Goal: Register for event/course

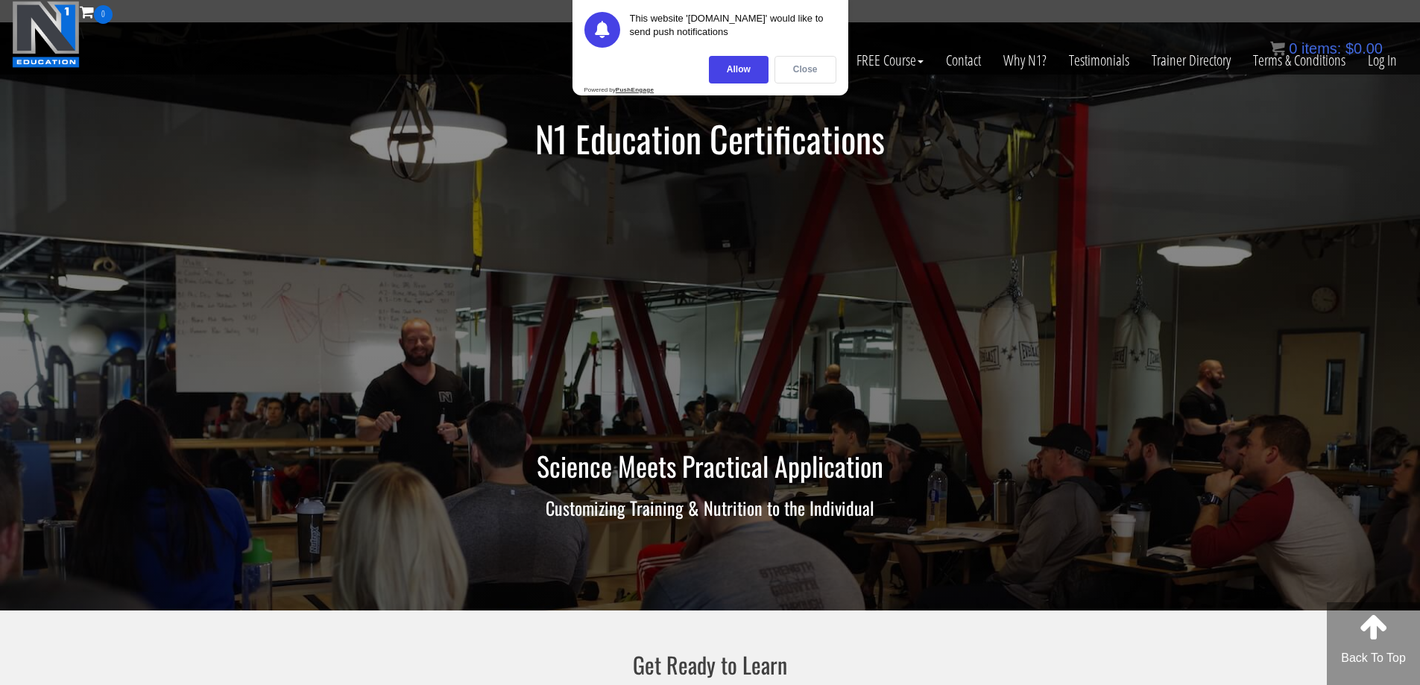
click at [807, 73] on div "Close" at bounding box center [806, 70] width 62 height 28
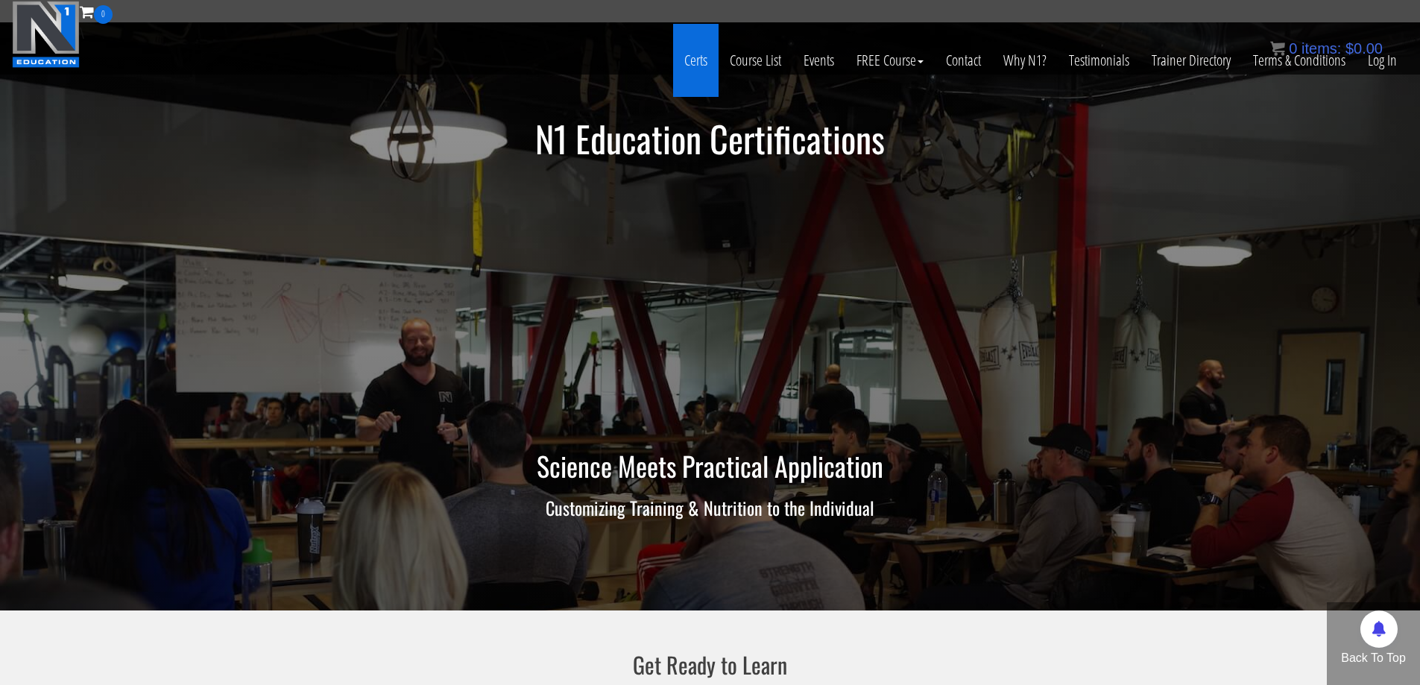
click at [691, 66] on link "Certs" at bounding box center [695, 60] width 45 height 73
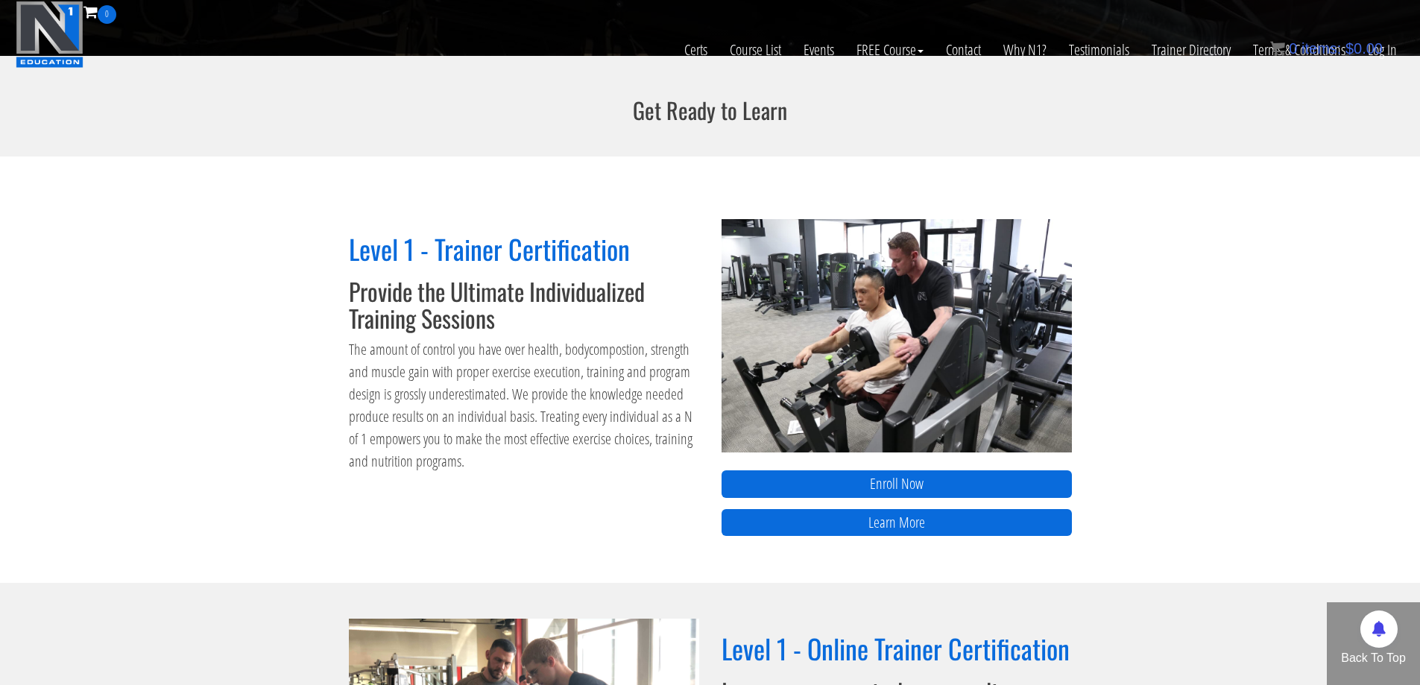
scroll to position [445, 0]
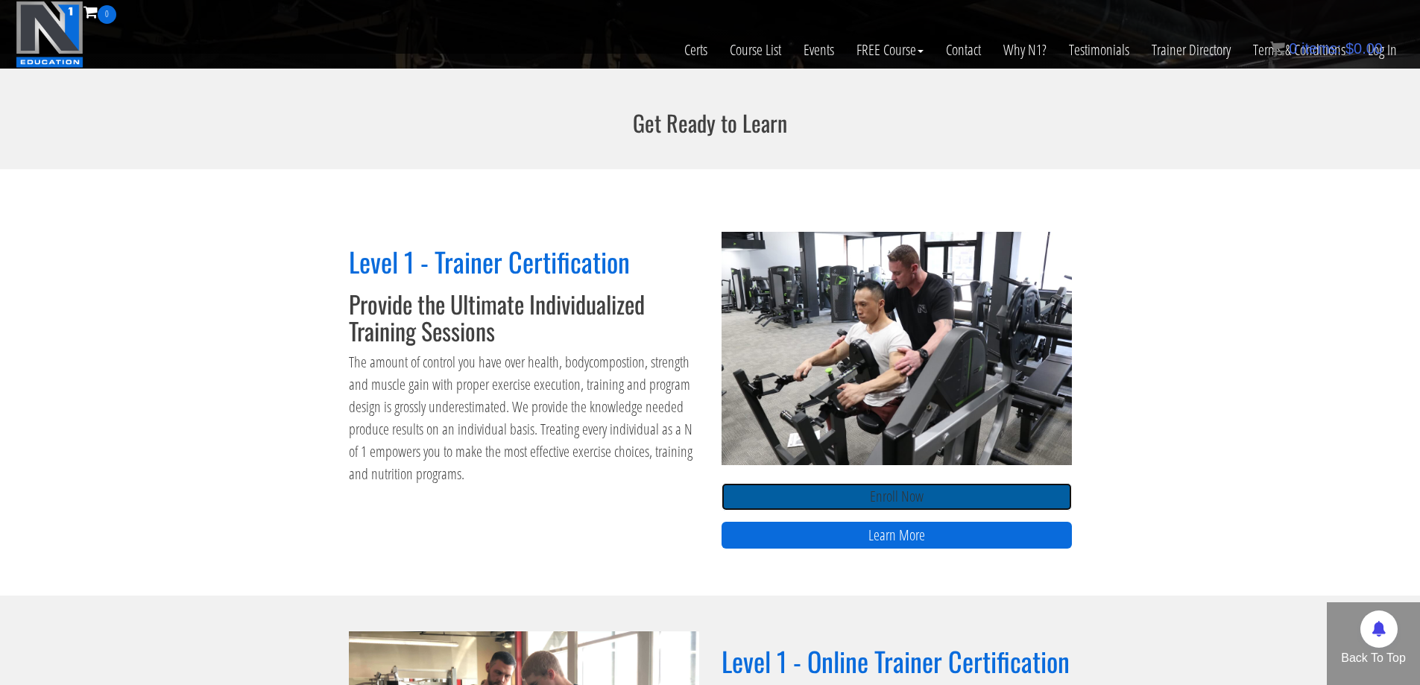
click at [910, 493] on link "Enroll Now" at bounding box center [897, 497] width 350 height 28
